Goal: Use online tool/utility: Utilize a website feature to perform a specific function

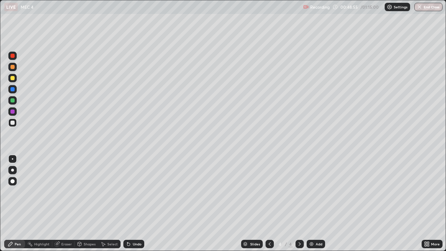
scroll to position [251, 446]
click at [65, 242] on div "Eraser" at bounding box center [66, 243] width 10 height 3
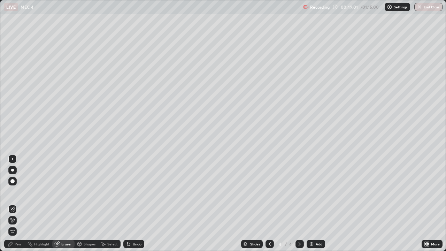
click at [14, 221] on icon at bounding box center [13, 220] width 6 height 6
click at [22, 240] on div "Pen" at bounding box center [14, 243] width 21 height 8
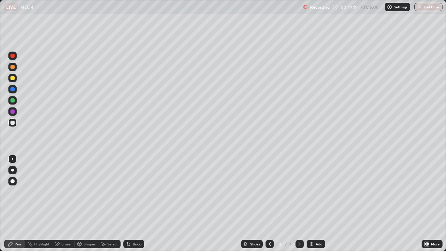
click at [15, 80] on div at bounding box center [12, 78] width 8 height 8
click at [68, 241] on div "Eraser" at bounding box center [63, 243] width 22 height 8
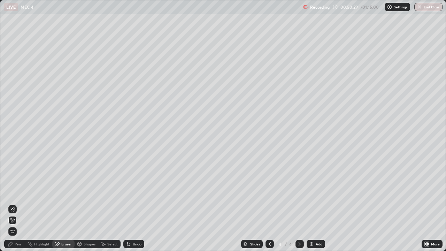
click at [23, 241] on div "Pen" at bounding box center [14, 243] width 21 height 8
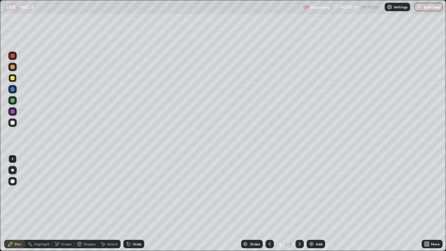
click at [16, 121] on div at bounding box center [12, 122] width 8 height 8
click at [322, 241] on div "Add" at bounding box center [315, 243] width 18 height 8
click at [14, 79] on div at bounding box center [12, 78] width 4 height 4
click at [16, 121] on div at bounding box center [12, 122] width 8 height 8
click at [16, 81] on div at bounding box center [12, 77] width 8 height 11
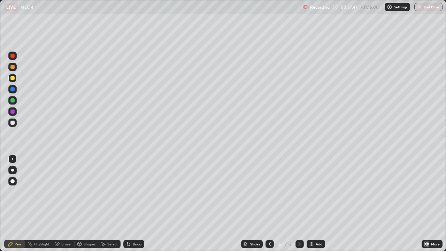
click at [15, 125] on div at bounding box center [12, 122] width 8 height 8
click at [69, 244] on div "Eraser" at bounding box center [66, 243] width 10 height 3
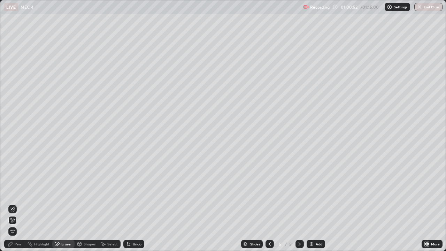
click at [20, 242] on div "Pen" at bounding box center [18, 243] width 6 height 3
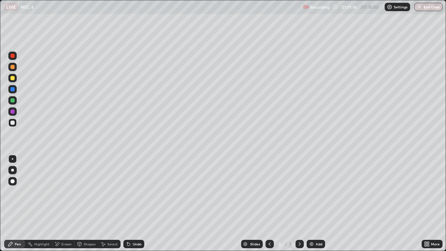
click at [320, 245] on div "Add" at bounding box center [318, 243] width 7 height 3
click at [15, 78] on div at bounding box center [12, 78] width 8 height 8
click at [14, 125] on div at bounding box center [12, 122] width 8 height 8
click at [427, 8] on button "End Class" at bounding box center [429, 7] width 28 height 8
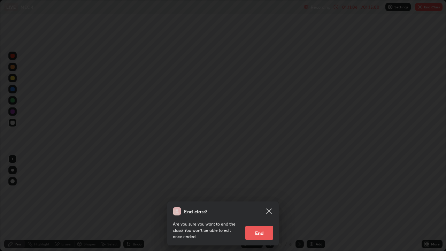
click at [262, 235] on button "End" at bounding box center [259, 233] width 28 height 14
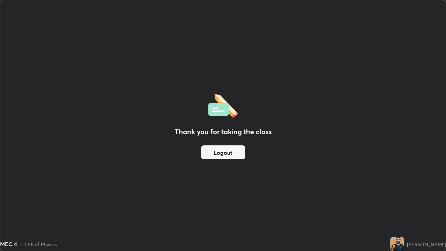
click at [234, 150] on button "Logout" at bounding box center [223, 152] width 44 height 14
